Goal: Task Accomplishment & Management: Use online tool/utility

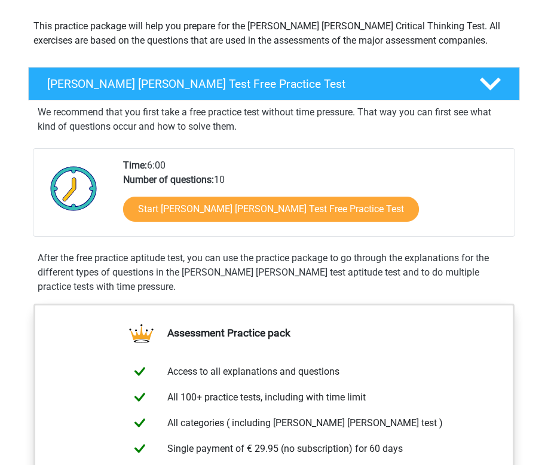
scroll to position [165, 0]
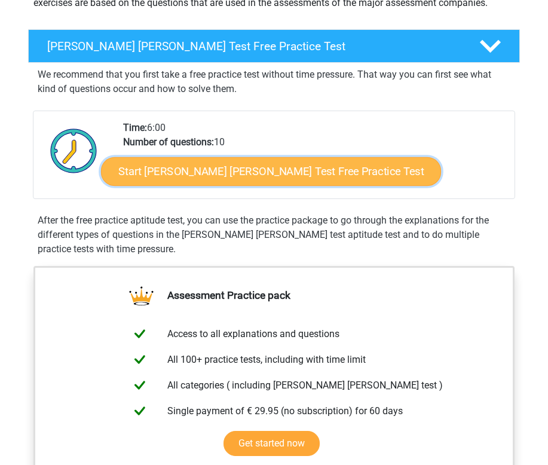
click at [245, 164] on link "Start Watson Glaser Test Free Practice Test" at bounding box center [271, 171] width 340 height 29
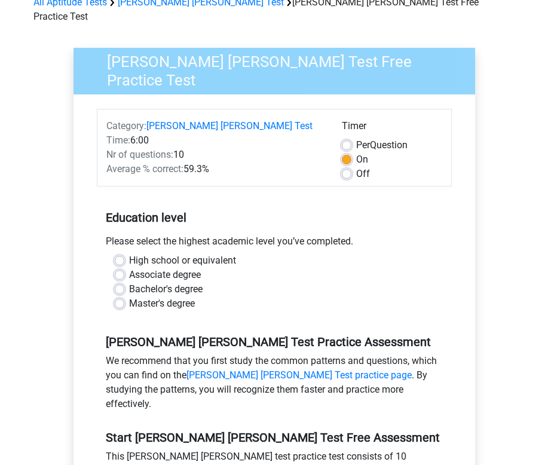
scroll to position [116, 0]
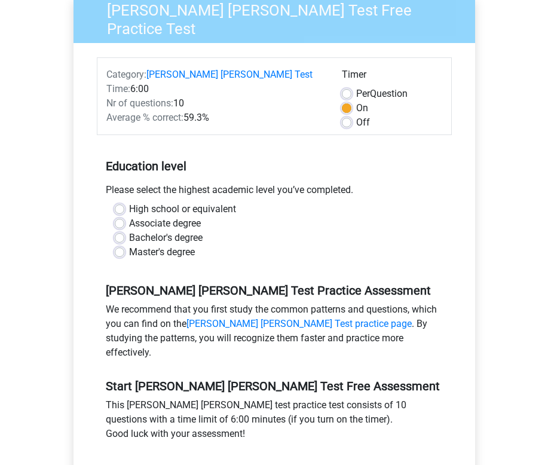
click at [129, 245] on label "Master's degree" at bounding box center [162, 252] width 66 height 14
click at [118, 245] on input "Master's degree" at bounding box center [120, 251] width 10 height 12
radio input "true"
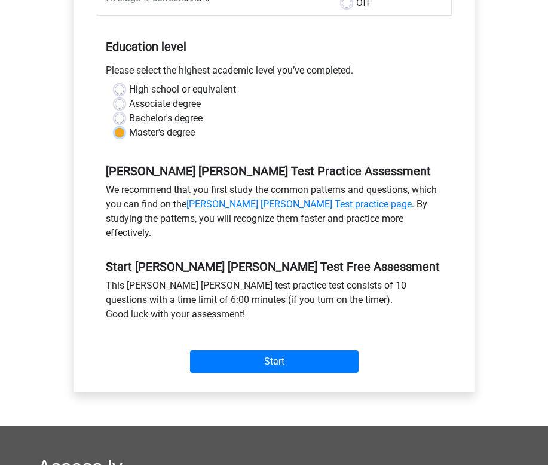
scroll to position [263, 0]
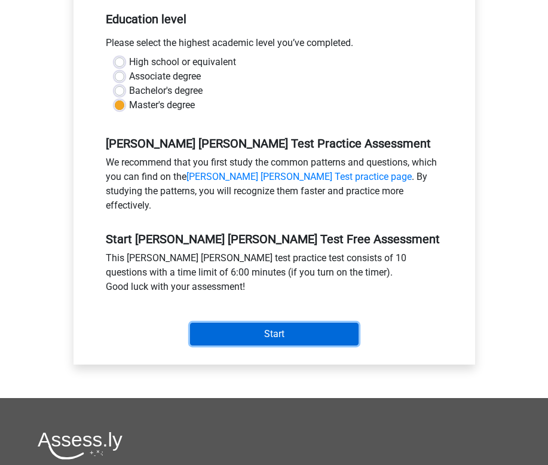
click at [256, 323] on input "Start" at bounding box center [274, 334] width 168 height 23
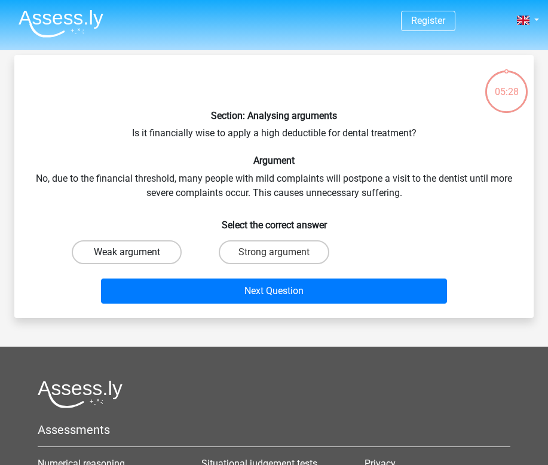
click at [164, 244] on label "Weak argument" at bounding box center [127, 252] width 110 height 24
click at [134, 252] on input "Weak argument" at bounding box center [131, 256] width 8 height 8
radio input "true"
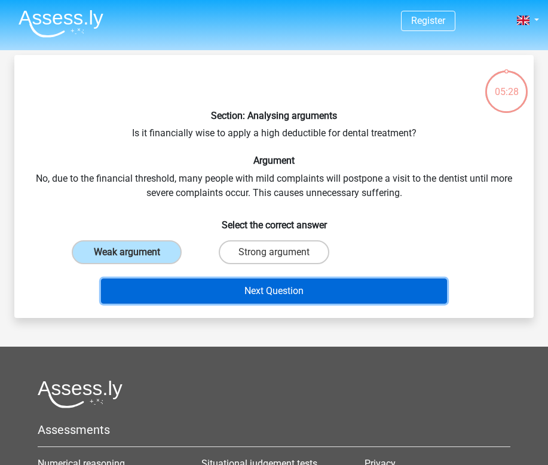
click at [198, 278] on button "Next Question" at bounding box center [273, 290] width 345 height 25
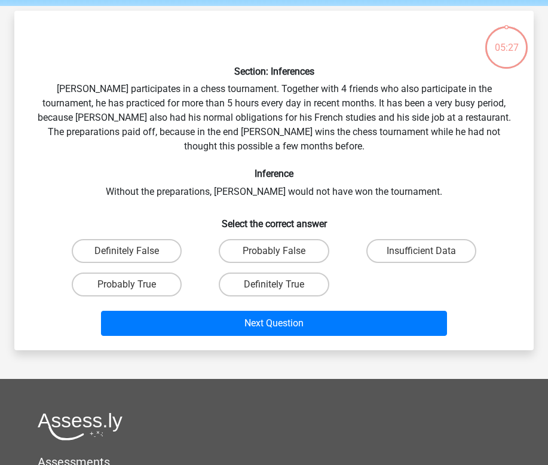
scroll to position [55, 0]
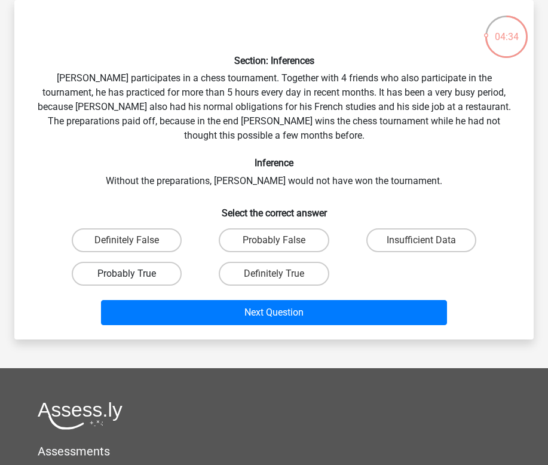
click at [166, 262] on label "Probably True" at bounding box center [127, 274] width 110 height 24
click at [134, 274] on input "Probably True" at bounding box center [131, 278] width 8 height 8
radio input "true"
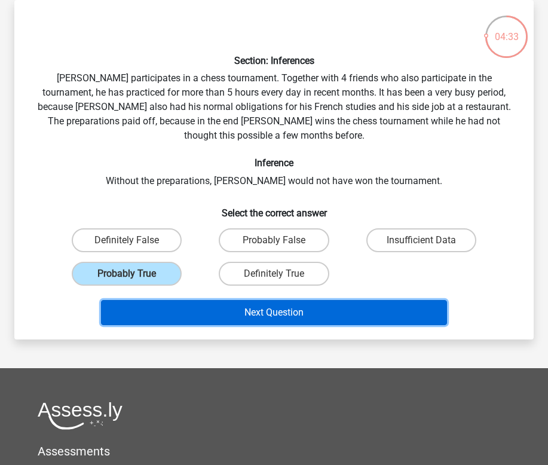
click at [222, 300] on button "Next Question" at bounding box center [273, 312] width 345 height 25
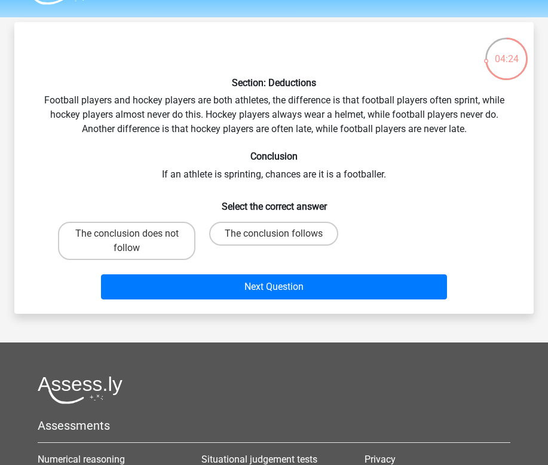
scroll to position [32, 0]
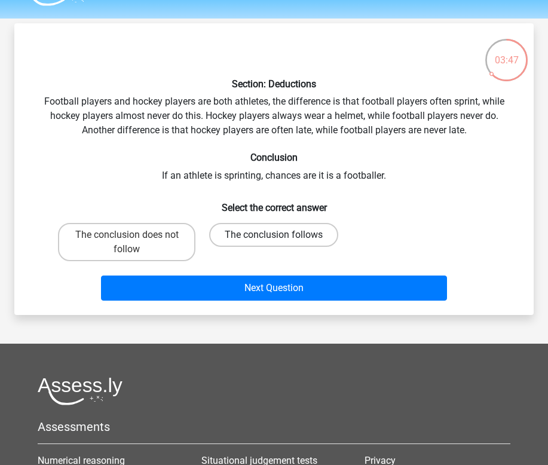
click at [260, 239] on label "The conclusion follows" at bounding box center [273, 235] width 129 height 24
click at [274, 239] on input "The conclusion follows" at bounding box center [278, 239] width 8 height 8
radio input "true"
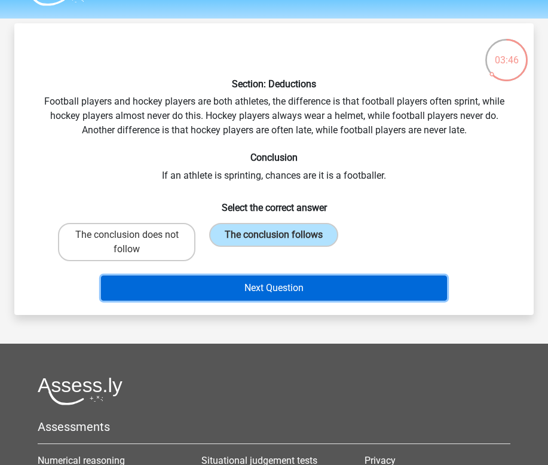
click at [264, 289] on button "Next Question" at bounding box center [273, 287] width 345 height 25
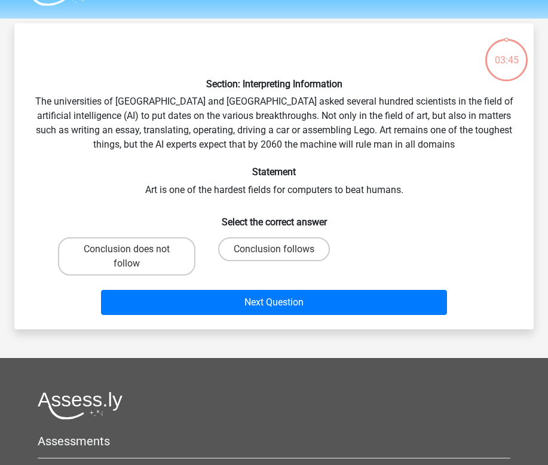
scroll to position [55, 0]
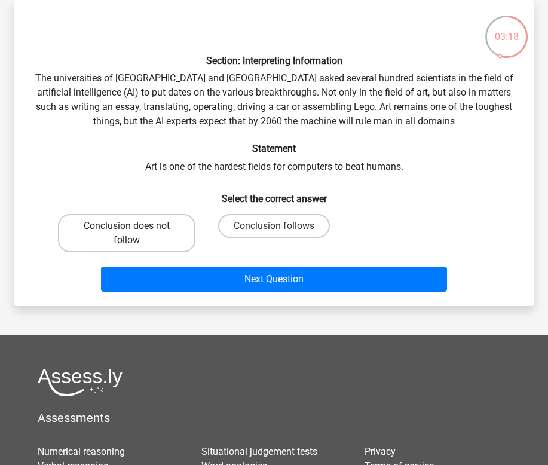
click at [165, 247] on label "Conclusion does not follow" at bounding box center [126, 233] width 137 height 38
click at [134, 234] on input "Conclusion does not follow" at bounding box center [131, 230] width 8 height 8
radio input "true"
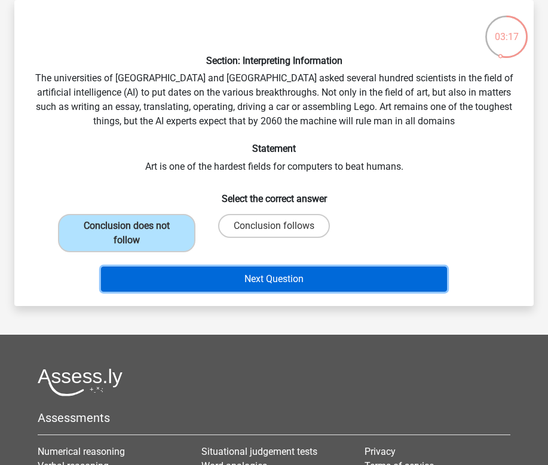
click at [217, 278] on button "Next Question" at bounding box center [273, 278] width 345 height 25
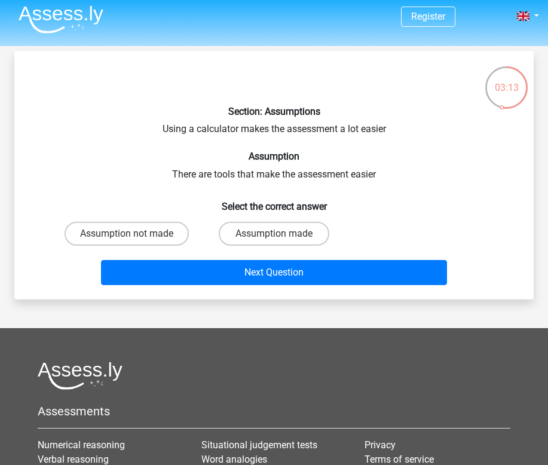
scroll to position [0, 0]
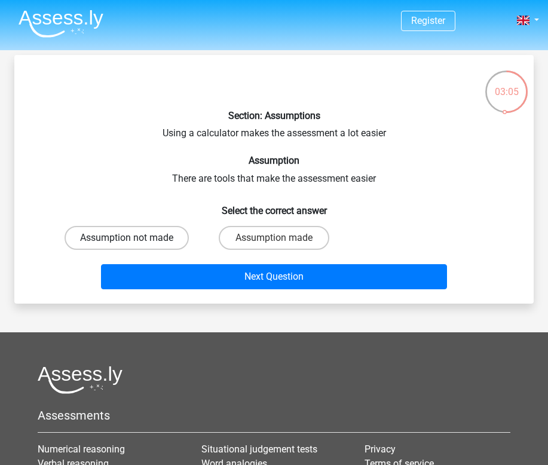
click at [168, 239] on label "Assumption not made" at bounding box center [127, 238] width 124 height 24
click at [134, 239] on input "Assumption not made" at bounding box center [131, 242] width 8 height 8
radio input "true"
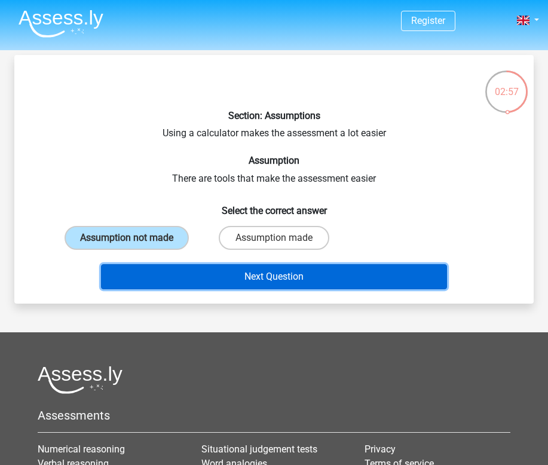
click at [213, 269] on button "Next Question" at bounding box center [273, 276] width 345 height 25
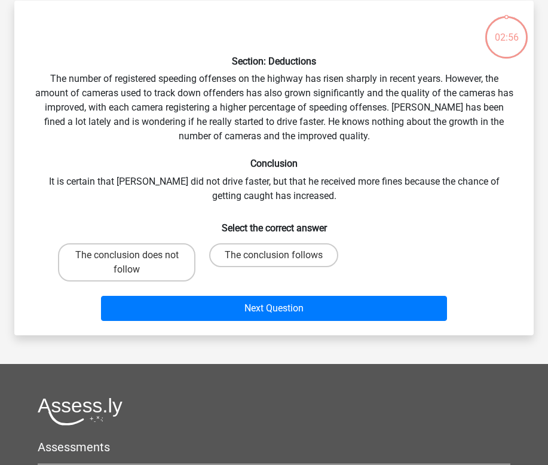
scroll to position [55, 0]
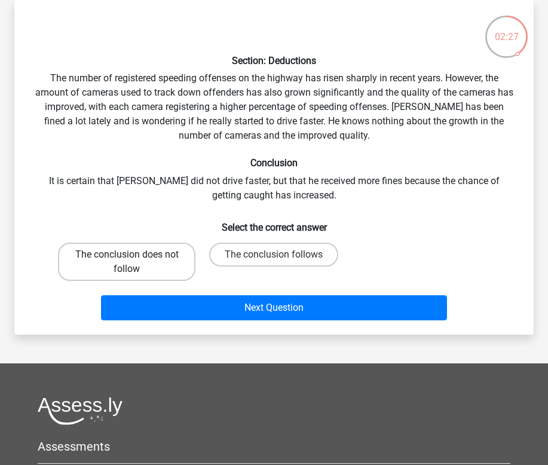
click at [165, 258] on label "The conclusion does not follow" at bounding box center [126, 261] width 137 height 38
click at [134, 258] on input "The conclusion does not follow" at bounding box center [131, 258] width 8 height 8
radio input "true"
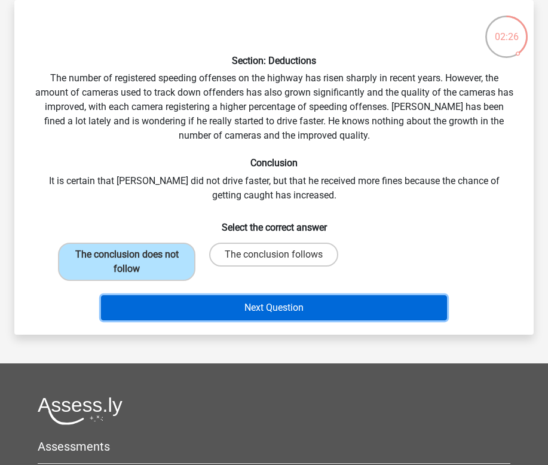
click at [216, 305] on button "Next Question" at bounding box center [273, 307] width 345 height 25
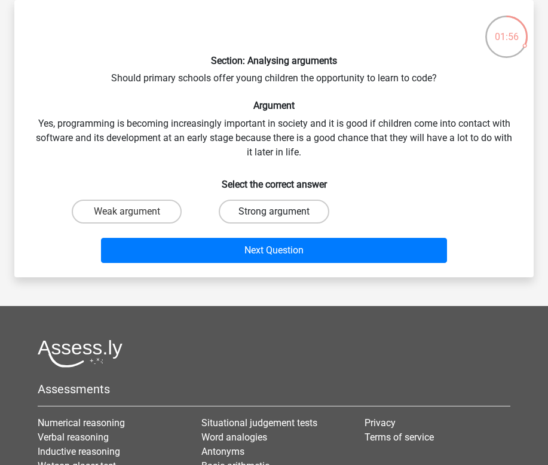
click at [254, 213] on label "Strong argument" at bounding box center [274, 211] width 110 height 24
click at [274, 213] on input "Strong argument" at bounding box center [278, 215] width 8 height 8
radio input "true"
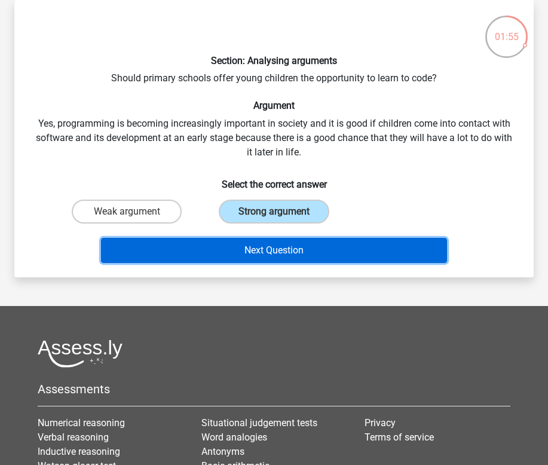
click at [250, 252] on button "Next Question" at bounding box center [273, 250] width 345 height 25
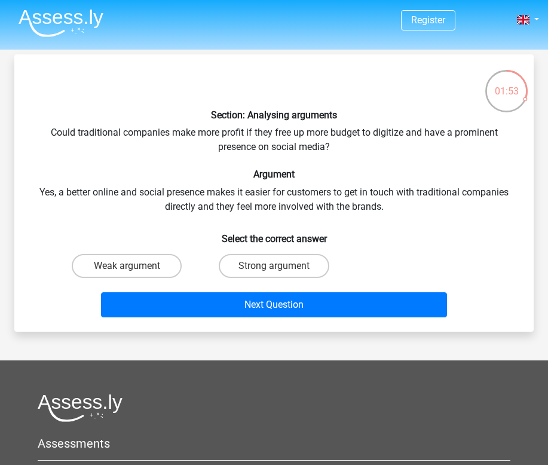
scroll to position [0, 0]
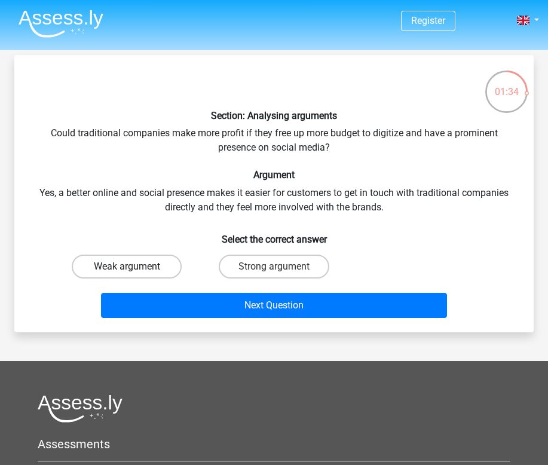
click at [152, 259] on label "Weak argument" at bounding box center [127, 266] width 110 height 24
click at [134, 266] on input "Weak argument" at bounding box center [131, 270] width 8 height 8
radio input "true"
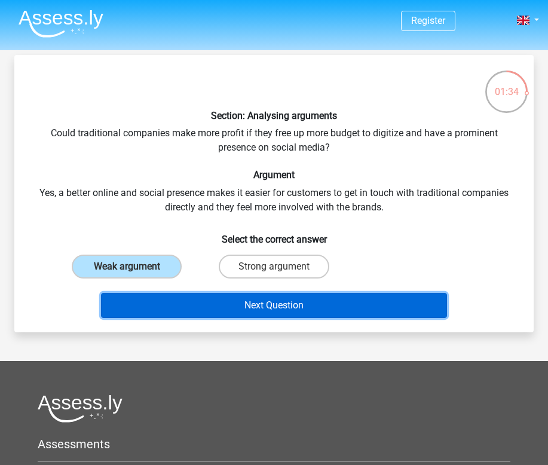
click at [195, 297] on button "Next Question" at bounding box center [273, 305] width 345 height 25
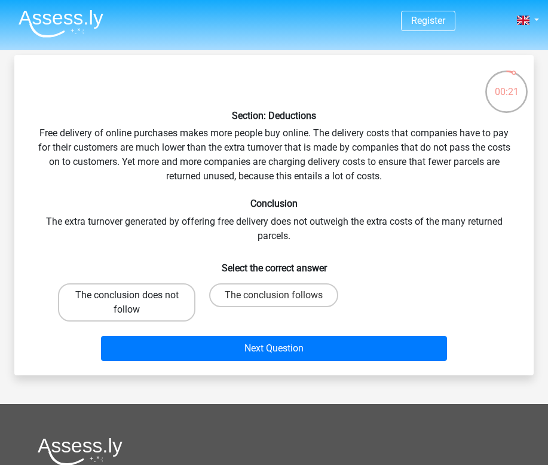
click at [157, 291] on label "The conclusion does not follow" at bounding box center [126, 302] width 137 height 38
click at [134, 295] on input "The conclusion does not follow" at bounding box center [131, 299] width 8 height 8
radio input "true"
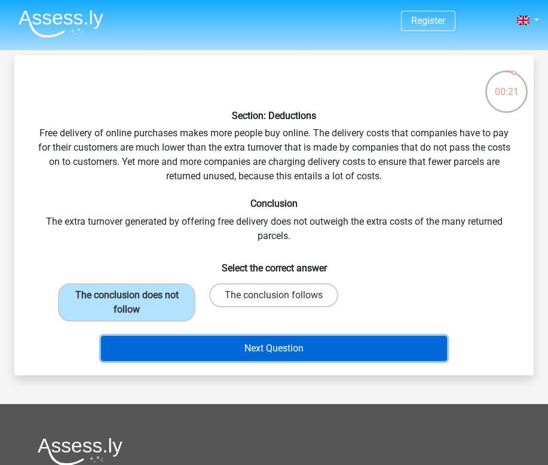
click at [199, 348] on button "Next Question" at bounding box center [273, 348] width 345 height 25
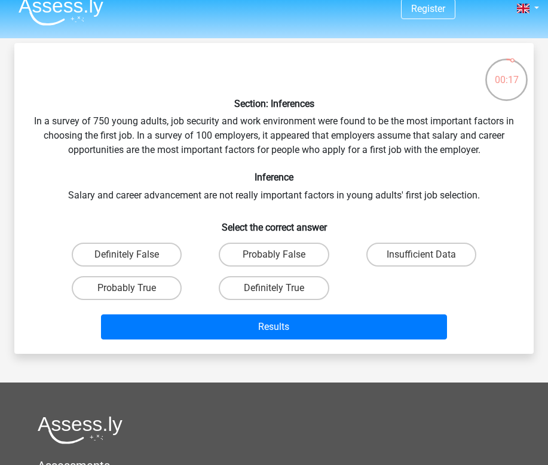
scroll to position [17, 0]
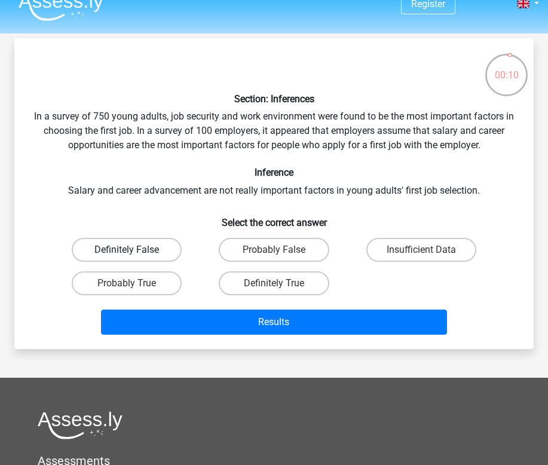
click at [161, 245] on label "Definitely False" at bounding box center [127, 250] width 110 height 24
click at [134, 250] on input "Definitely False" at bounding box center [131, 254] width 8 height 8
radio input "true"
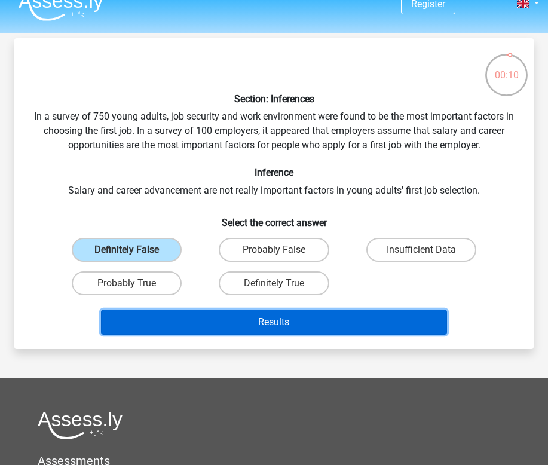
click at [278, 328] on button "Results" at bounding box center [273, 321] width 345 height 25
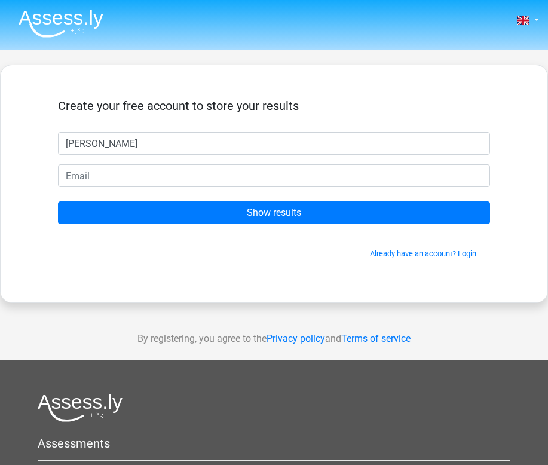
type input "[PERSON_NAME]"
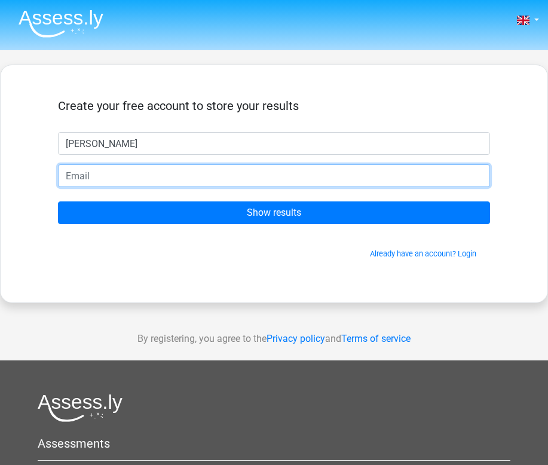
click at [220, 182] on input "email" at bounding box center [274, 175] width 432 height 23
type input "[EMAIL_ADDRESS][DOMAIN_NAME]"
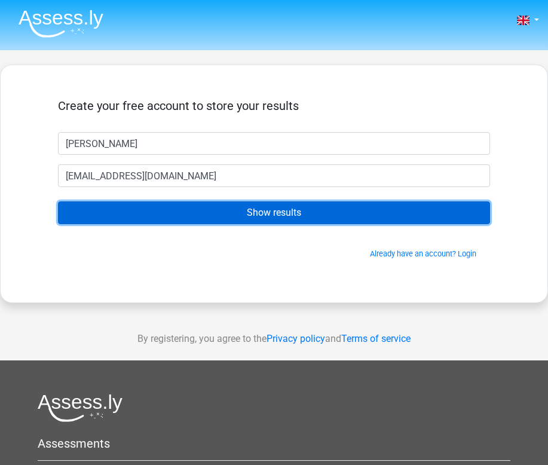
click at [204, 220] on input "Show results" at bounding box center [274, 212] width 432 height 23
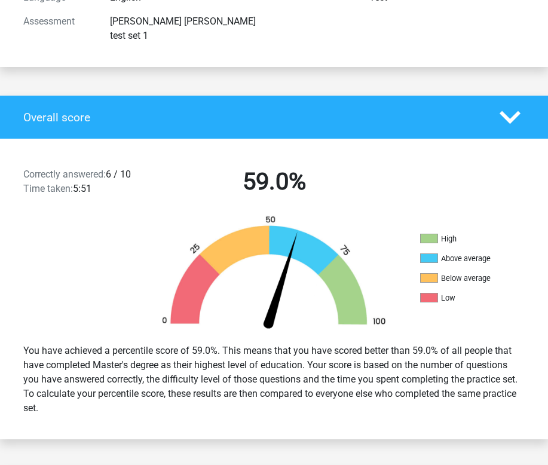
scroll to position [192, 0]
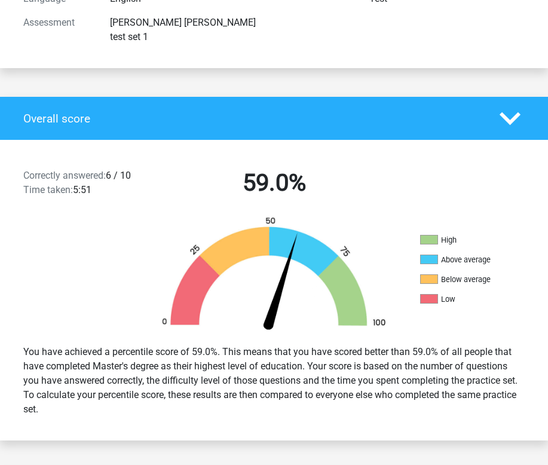
click at [282, 382] on div "You have achieved a percentile score of 59.0%. This means that you have scored …" at bounding box center [273, 380] width 519 height 81
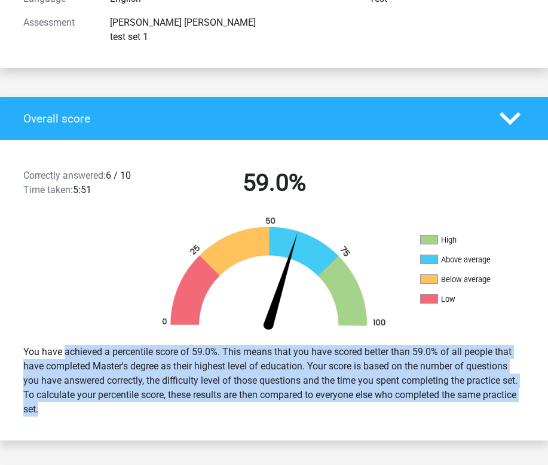
click at [282, 382] on div "You have achieved a percentile score of 59.0%. This means that you have scored …" at bounding box center [273, 380] width 519 height 81
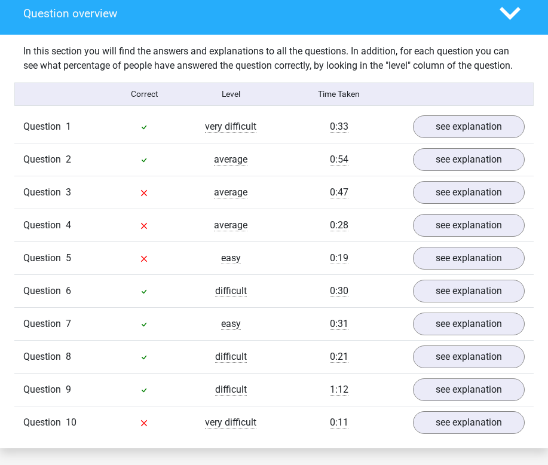
scroll to position [916, 0]
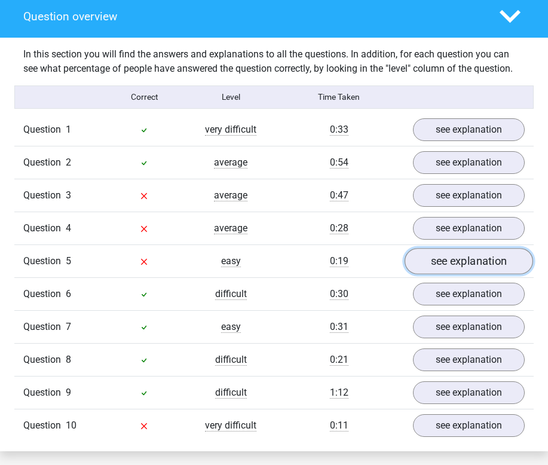
click at [441, 248] on link "see explanation" at bounding box center [468, 261] width 128 height 26
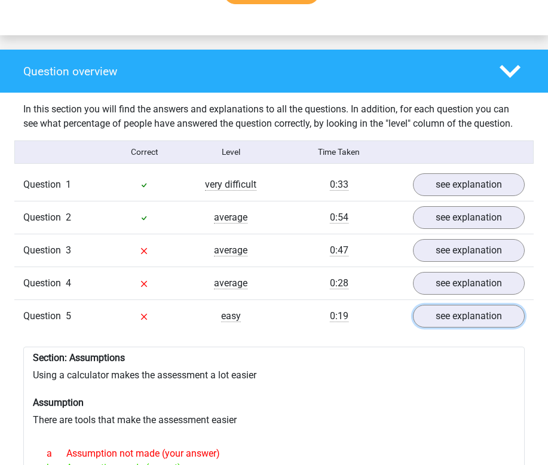
scroll to position [846, 0]
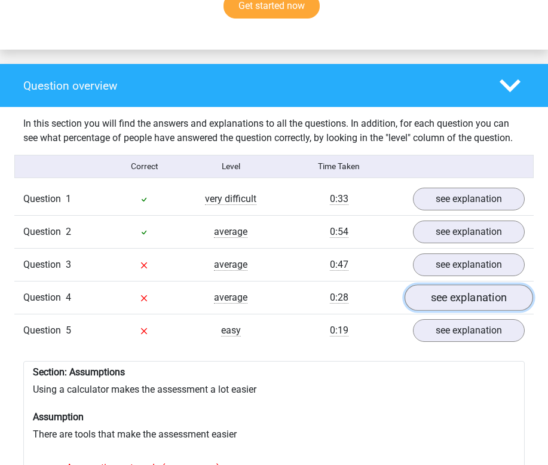
click at [437, 284] on link "see explanation" at bounding box center [468, 297] width 128 height 26
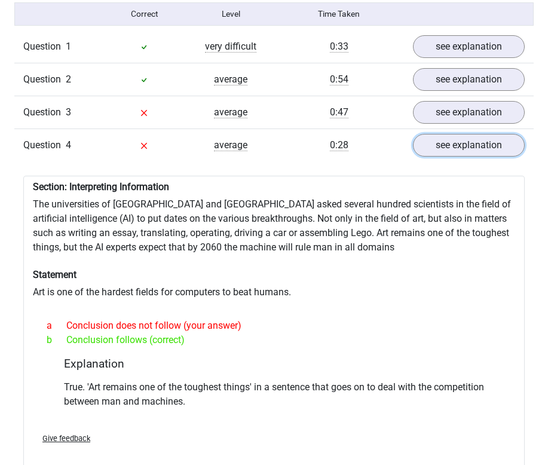
scroll to position [993, 0]
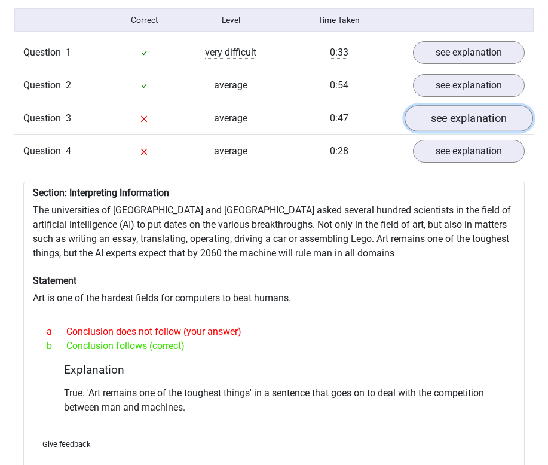
click at [433, 105] on link "see explanation" at bounding box center [468, 118] width 128 height 26
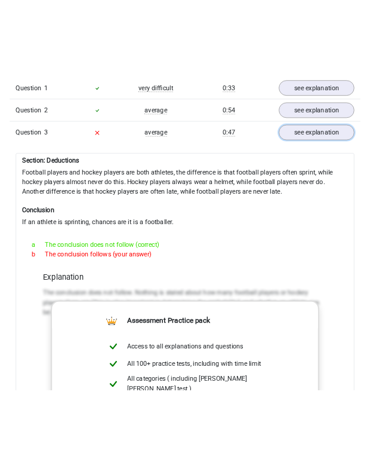
scroll to position [1041, 0]
